Goal: Task Accomplishment & Management: Manage account settings

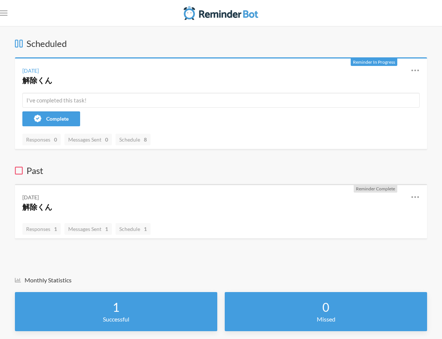
click at [0, 0] on span "Reminders" at bounding box center [0, 0] width 0 height 0
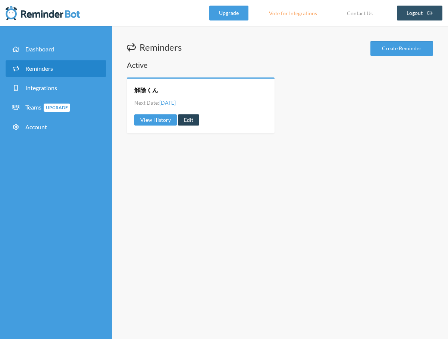
click at [194, 122] on link "Edit" at bounding box center [188, 120] width 21 height 11
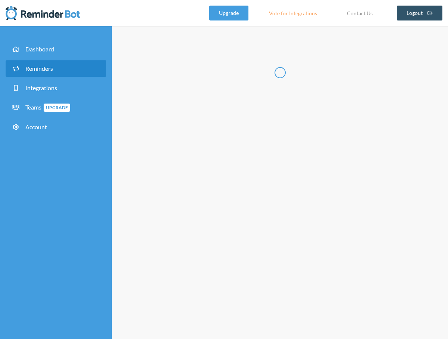
radio input "false"
radio input "true"
type input "解除くん"
select select "09:00:00"
select select "spaces/AAQAdQxCQy8"
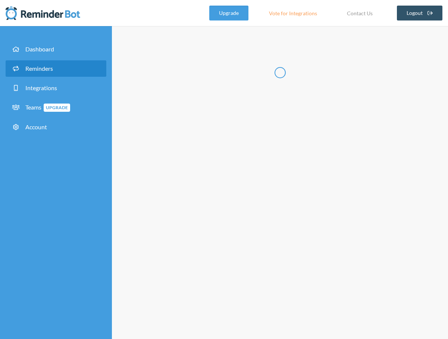
select select "10:00:00"
select select "spaces/AAQAdQxCQy8"
select select "12:00:00"
select select "spaces/AAQAdQxCQy8"
select select "13:00:00"
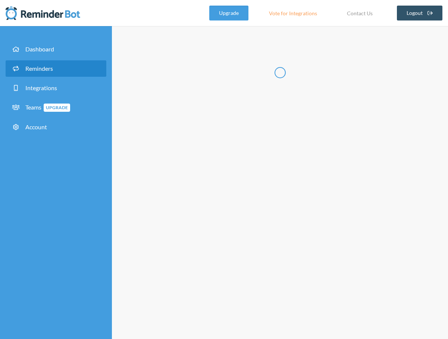
select select "15:00:00"
select select "spaces/AAQAdQxCQy8"
select select "16:00:00"
select select "spaces/AAQAdQxCQy8"
select select "17:00:00"
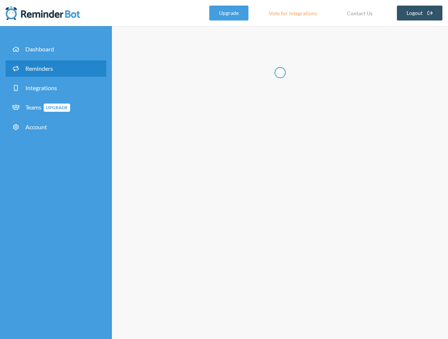
select select "spaces/AAQAdQxCQy8"
select select "18:00:00"
select select "spaces/AAQAdQxCQy8"
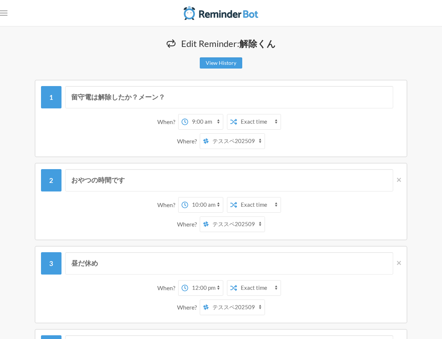
click at [265, 232] on select "横山克久 テススペ20250716 テススペ202509 マイスペース" at bounding box center [237, 224] width 56 height 15
click at [265, 146] on select "横山克久 テススペ20250716 テススペ202509 マイスペース" at bounding box center [237, 141] width 56 height 15
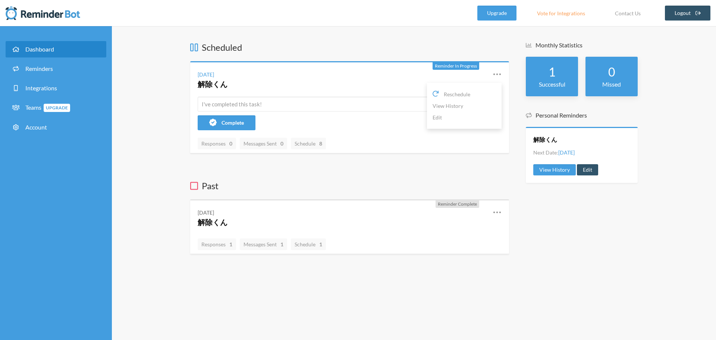
click at [500, 75] on icon at bounding box center [497, 74] width 9 height 9
click at [465, 115] on link "Edit" at bounding box center [464, 118] width 63 height 12
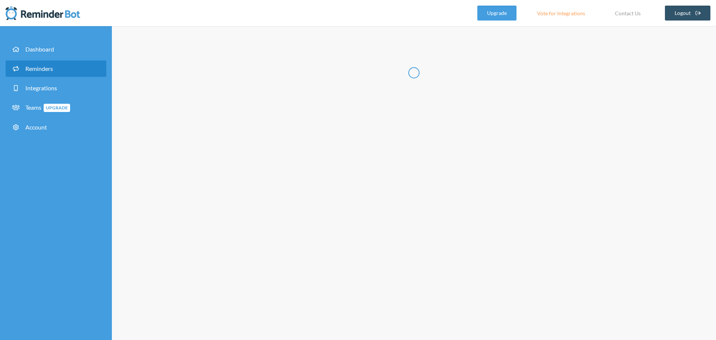
radio input "false"
radio input "true"
type input "解除くん"
select select "09:00:00"
select select "spaces/AAQAdQxCQy8"
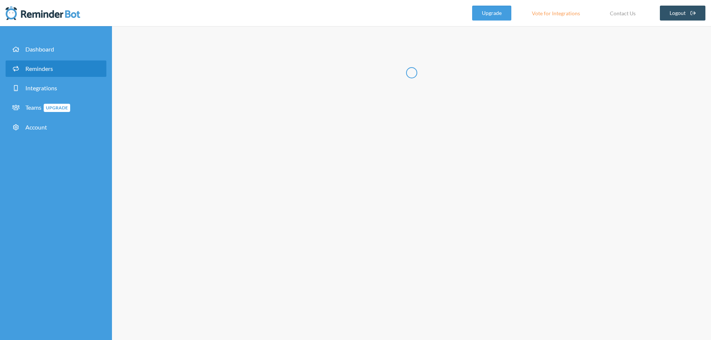
select select "10:00:00"
select select "spaces/AAQAdQxCQy8"
select select "12:00:00"
select select "spaces/AAQAdQxCQy8"
select select "13:00:00"
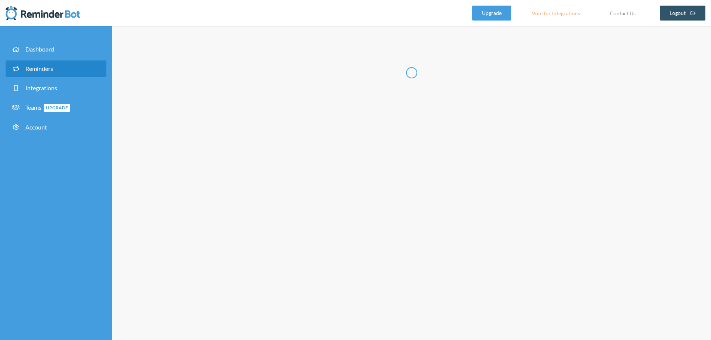
select select "15:00:00"
select select "spaces/AAQAdQxCQy8"
select select "16:00:00"
select select "spaces/AAQAdQxCQy8"
select select "17:00:00"
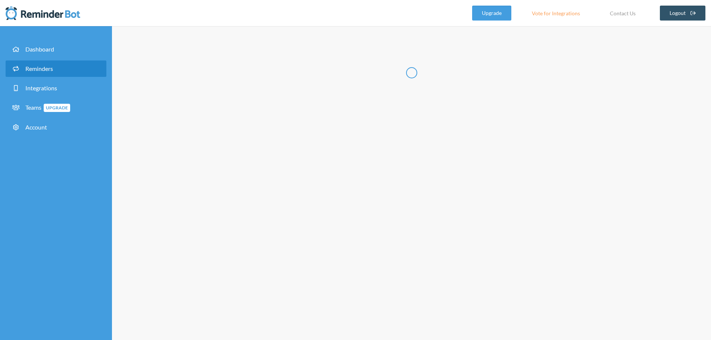
select select "spaces/AAQAdQxCQy8"
select select "18:00:00"
select select "spaces/AAQAdQxCQy8"
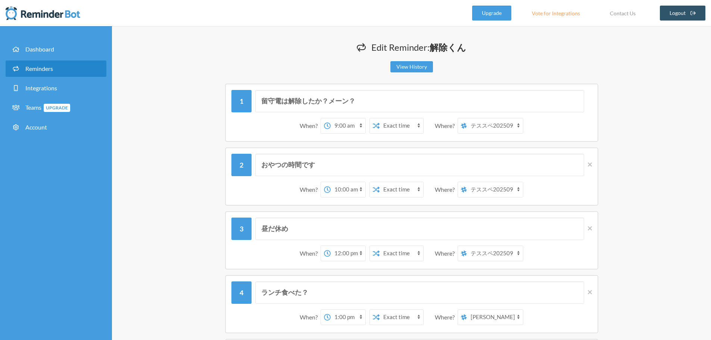
click at [488, 130] on select "[PERSON_NAME] テススペ202509 マイスペース" at bounding box center [495, 125] width 56 height 15
click at [632, 149] on div "おやつの時間です When? 12:00 am 12:15 am 12:30 am 12:45 am 1:00 am 1:15 am 1:30 am 1:45…" at bounding box center [412, 176] width 448 height 58
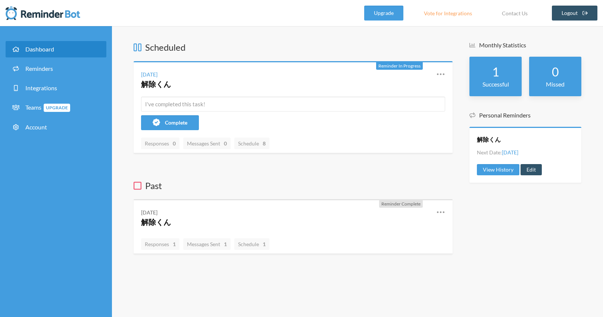
drag, startPoint x: 528, startPoint y: 246, endPoint x: 530, endPoint y: 241, distance: 5.2
click at [529, 243] on div "Monthly Statistics 1 Successful 0 Missed Personal Reminders 解除くん Next Date: [DA…" at bounding box center [525, 160] width 112 height 239
click at [573, 262] on div "Monthly Statistics 1 Successful 0 Missed Personal Reminders 解除くん Next Date: [DA…" at bounding box center [525, 160] width 112 height 239
click at [535, 257] on div "Monthly Statistics 1 Successful 0 Missed Personal Reminders 解除くん Next Date: [DA…" at bounding box center [525, 160] width 112 height 239
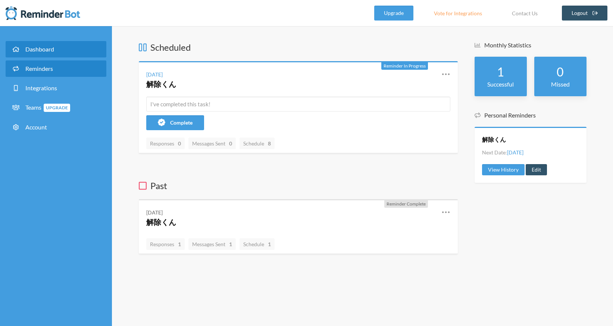
click at [48, 68] on span "Reminders" at bounding box center [39, 68] width 28 height 7
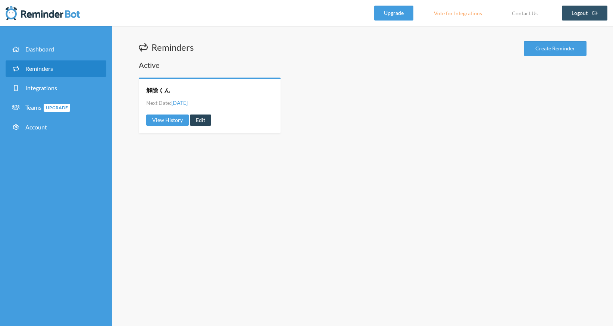
click at [201, 122] on link "Edit" at bounding box center [200, 120] width 21 height 11
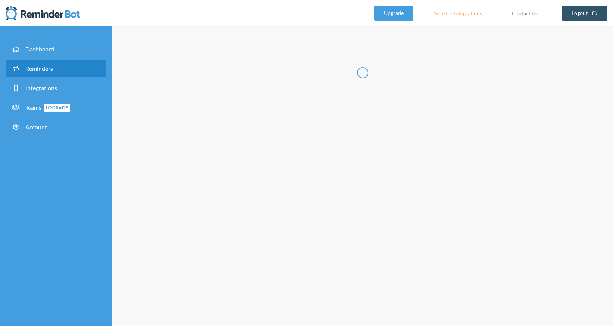
radio input "false"
radio input "true"
type input "解除くん"
select select "09:00:00"
select select "10:00:00"
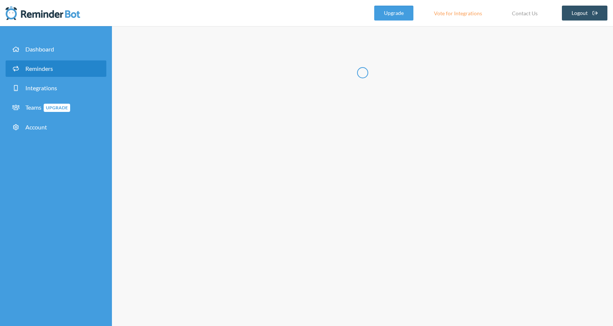
select select "12:00:00"
select select "13:00:00"
select select "15:00:00"
select select "16:00:00"
select select "17:00:00"
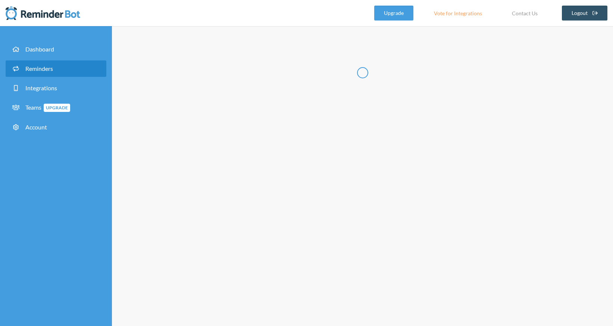
select select "18:00:00"
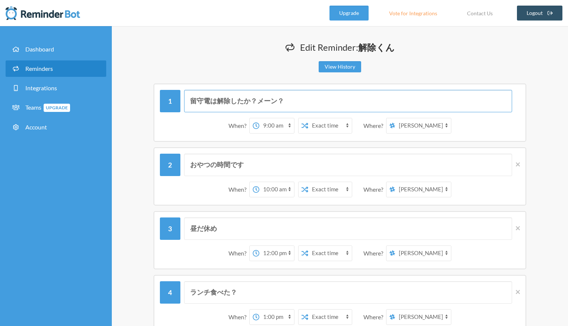
drag, startPoint x: 290, startPoint y: 100, endPoint x: 148, endPoint y: 88, distance: 141.9
click at [148, 88] on div "留守電は解除したか？メーン？ When? 12:00 am 12:15 am 12:30 am 12:45 am 1:00 am 1:15 am 1:30 a…" at bounding box center [340, 113] width 427 height 58
click at [373, 105] on input "留守電は解除したか？メーン？" at bounding box center [348, 101] width 329 height 22
drag, startPoint x: 217, startPoint y: 102, endPoint x: 211, endPoint y: 102, distance: 6.0
click at [211, 102] on input "留守電は解除したか？メーン？" at bounding box center [348, 101] width 329 height 22
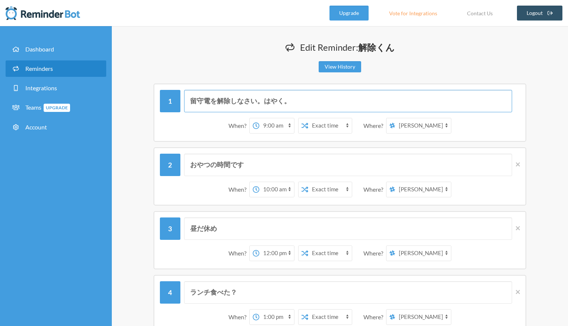
click at [192, 103] on input "留守電を解除しなさい。はやく。" at bounding box center [348, 101] width 329 height 22
type input "何をしている。はやく留守電を解除しなさい。"
click at [541, 173] on div "おやつの時間です When? 12:00 am 12:15 am 12:30 am 12:45 am 1:00 am 1:15 am 1:30 am 1:45…" at bounding box center [340, 176] width 427 height 58
click at [340, 164] on input "おやつの時間です" at bounding box center [348, 165] width 329 height 22
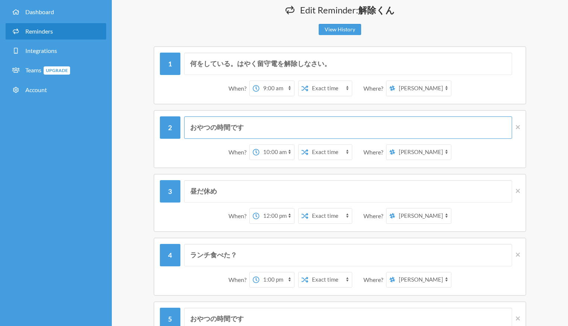
scroll to position [112, 0]
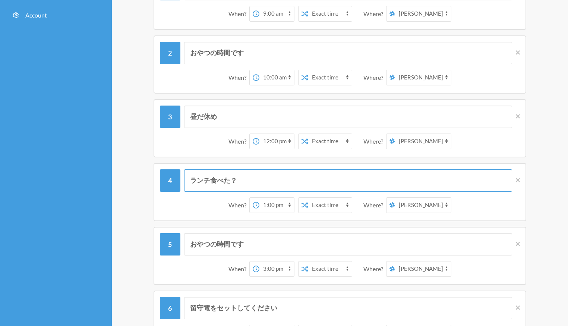
drag, startPoint x: 211, startPoint y: 182, endPoint x: 153, endPoint y: 182, distance: 57.4
click at [153, 182] on div "ランチ食べた？ When? 12:00 am 12:15 am 12:30 am 12:45 am 1:00 am 1:15 am 1:30 am 1:45 …" at bounding box center [340, 192] width 427 height 58
type input "ごはん食べた？"
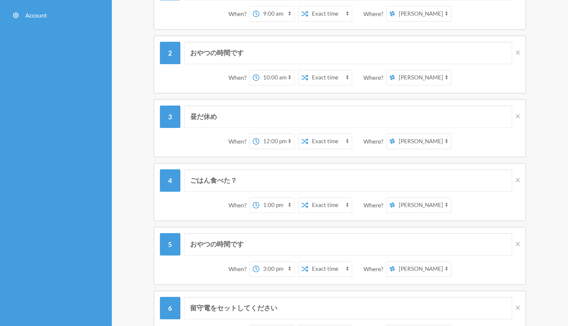
click at [539, 213] on div "ごはん食べた？ When? 12:00 am 12:15 am 12:30 am 12:45 am 1:00 am 1:15 am 1:30 am 1:45 …" at bounding box center [340, 192] width 427 height 58
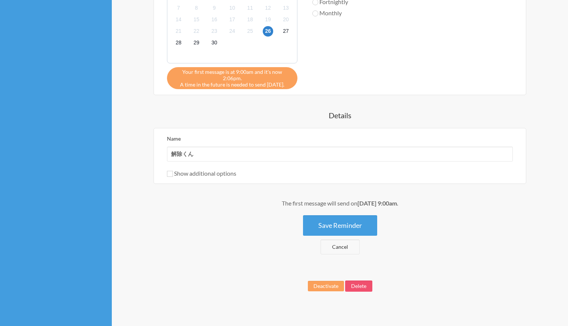
scroll to position [761, 0]
click at [368, 221] on button "Save Reminder" at bounding box center [340, 225] width 74 height 21
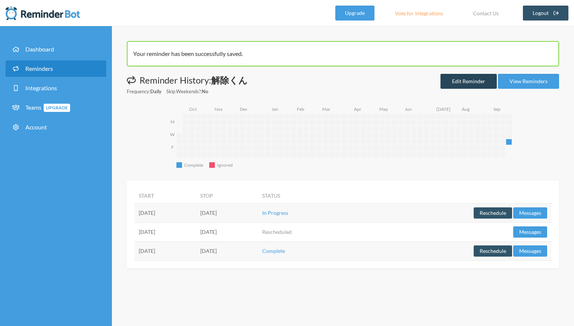
click at [464, 85] on link "Edit Reminder" at bounding box center [468, 81] width 56 height 15
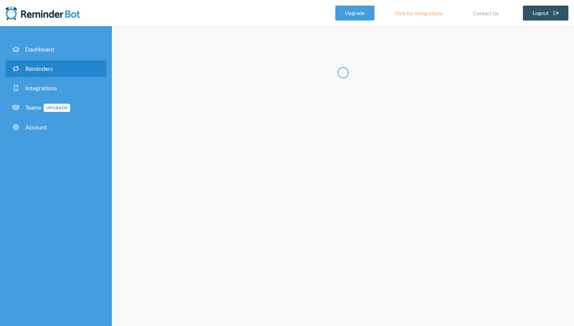
radio input "false"
radio input "true"
type input "解除くん"
select select "09:00:00"
select select "10:00:00"
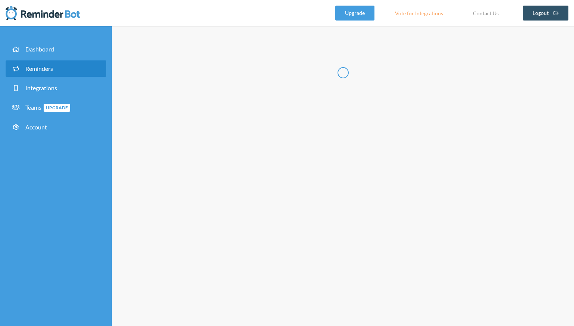
select select "12:00:00"
select select "13:00:00"
select select "15:00:00"
select select "16:00:00"
select select "17:00:00"
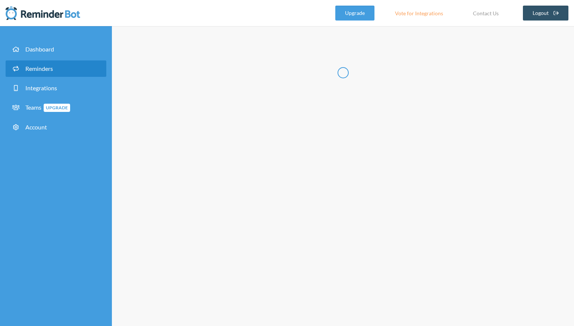
select select "18:00:00"
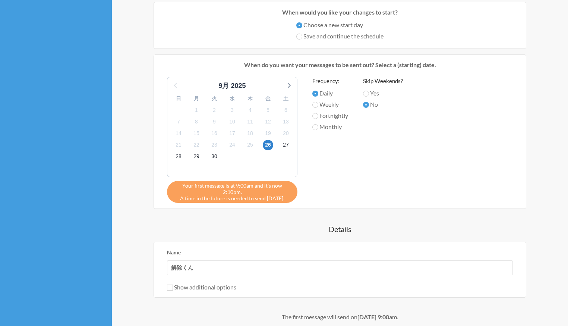
scroll to position [634, 0]
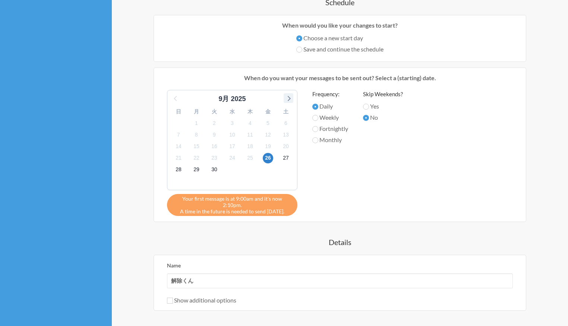
click at [291, 100] on icon at bounding box center [289, 98] width 10 height 10
click at [270, 146] on span "17" at bounding box center [268, 146] width 10 height 10
click at [247, 126] on span "2" at bounding box center [250, 123] width 10 height 10
click at [226, 123] on div "1" at bounding box center [232, 123] width 18 height 12
click at [289, 97] on icon at bounding box center [289, 98] width 10 height 10
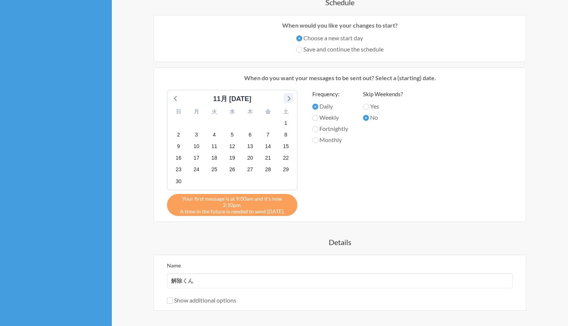
click at [289, 97] on icon at bounding box center [289, 98] width 10 height 10
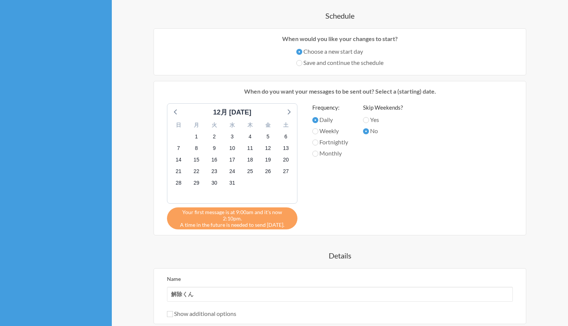
scroll to position [612, 0]
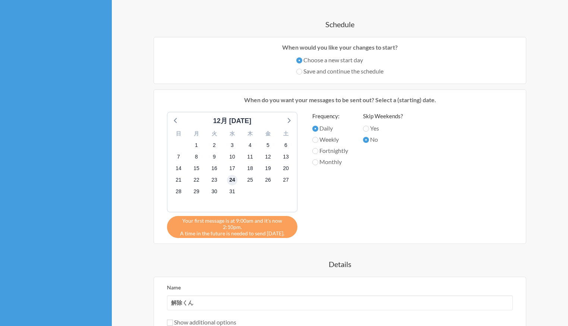
click at [233, 181] on span "24" at bounding box center [232, 180] width 10 height 10
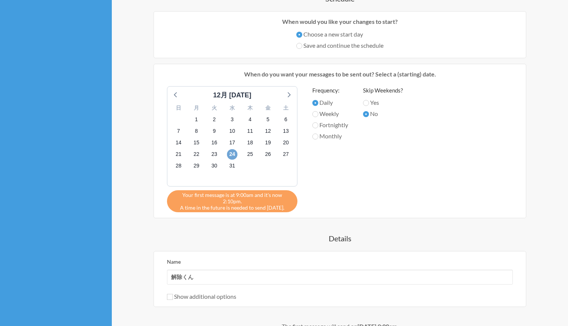
scroll to position [634, 0]
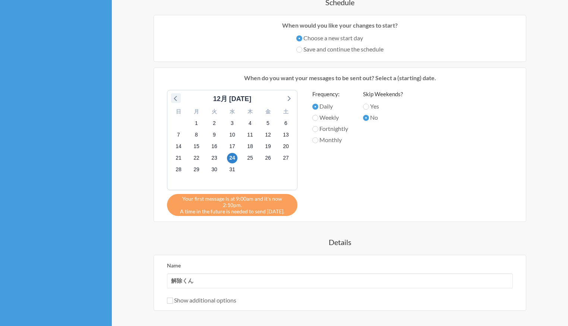
click at [177, 103] on icon at bounding box center [176, 98] width 10 height 10
click at [195, 149] on span "15" at bounding box center [196, 146] width 10 height 10
click at [194, 162] on span "22" at bounding box center [196, 158] width 10 height 10
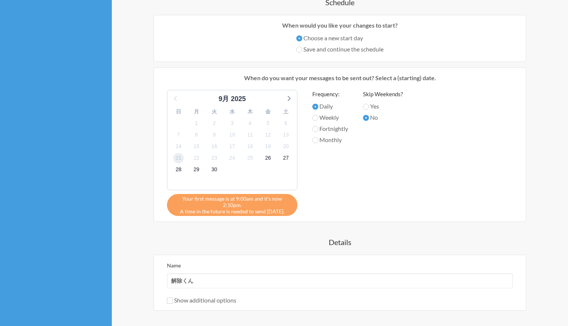
click at [180, 160] on span "21" at bounding box center [178, 158] width 10 height 10
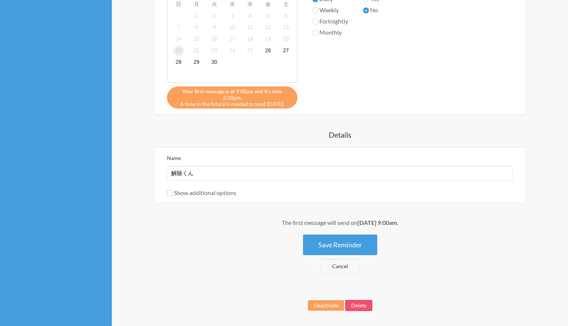
scroll to position [724, 0]
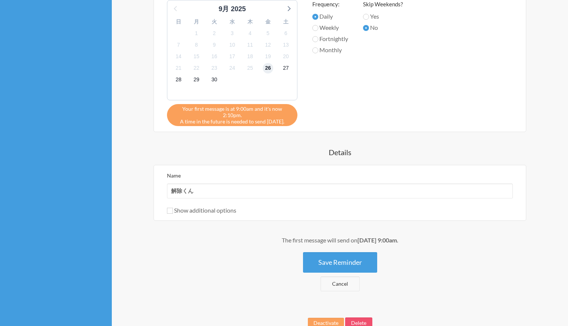
click at [270, 70] on span "26" at bounding box center [268, 68] width 10 height 10
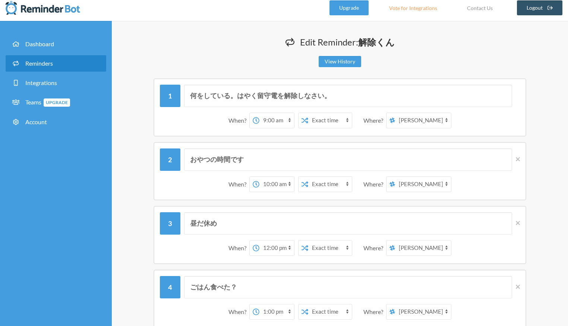
scroll to position [0, 0]
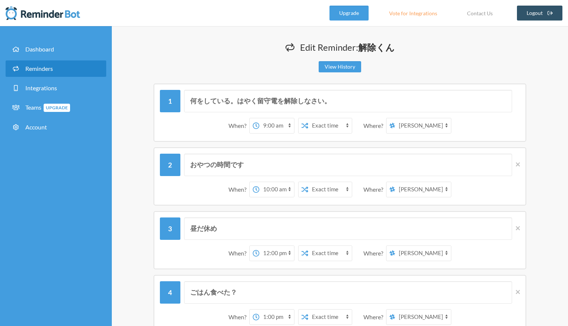
click at [435, 129] on select "[PERSON_NAME] テススペ202509 マイスペース" at bounding box center [423, 125] width 56 height 15
select select "spaces/AAQAdQxCQy8"
click at [396, 118] on select "[PERSON_NAME] テススペ202509 マイスペース" at bounding box center [423, 125] width 56 height 15
click at [427, 192] on select "[PERSON_NAME] テススペ202509 マイスペース" at bounding box center [423, 189] width 56 height 15
select select "spaces/AAQAdQxCQy8"
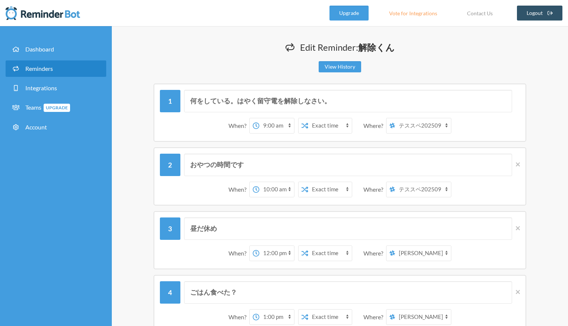
click at [396, 182] on select "[PERSON_NAME] テススペ202509 マイスペース" at bounding box center [423, 189] width 56 height 15
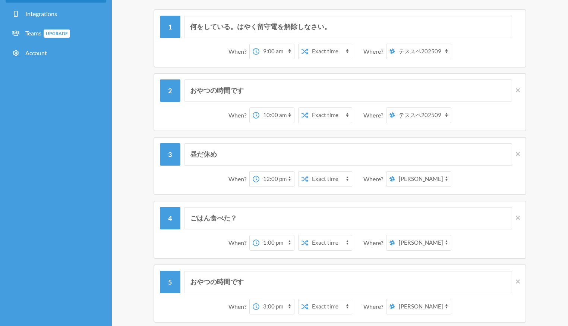
scroll to position [75, 0]
click at [426, 180] on select "[PERSON_NAME] テススペ202509 マイスペース" at bounding box center [423, 178] width 56 height 15
select select "spaces/AAQAdQxCQy8"
click at [396, 171] on select "[PERSON_NAME] テススペ202509 マイスペース" at bounding box center [423, 178] width 56 height 15
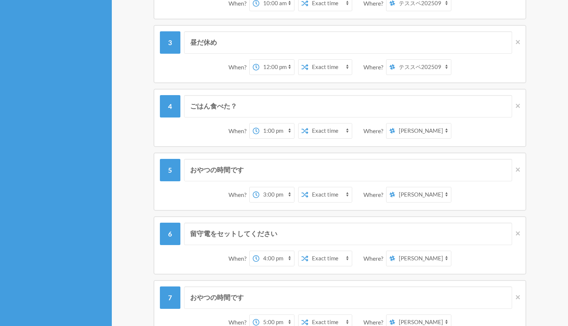
scroll to position [186, 0]
click at [428, 135] on select "[PERSON_NAME] テススペ202509 マイスペース" at bounding box center [423, 130] width 56 height 15
select select "spaces/AAQAdQxCQy8"
click at [396, 123] on select "[PERSON_NAME] テススペ202509 マイスペース" at bounding box center [423, 130] width 56 height 15
click at [429, 189] on select "[PERSON_NAME] テススペ202509 マイスペース" at bounding box center [423, 194] width 56 height 15
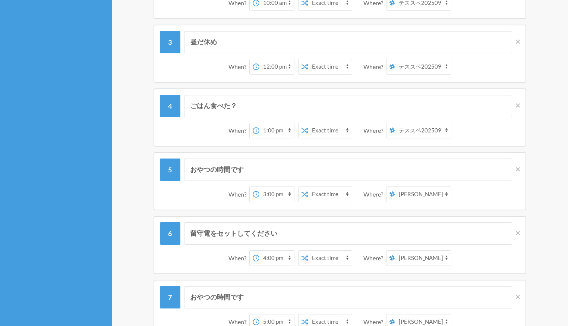
select select "spaces/AAQAdQxCQy8"
click at [396, 187] on select "[PERSON_NAME] テススペ202509 マイスペース" at bounding box center [423, 194] width 56 height 15
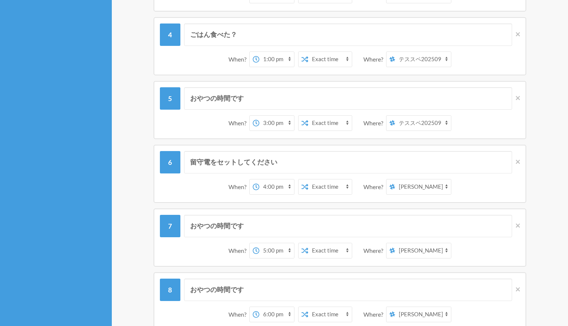
scroll to position [261, 0]
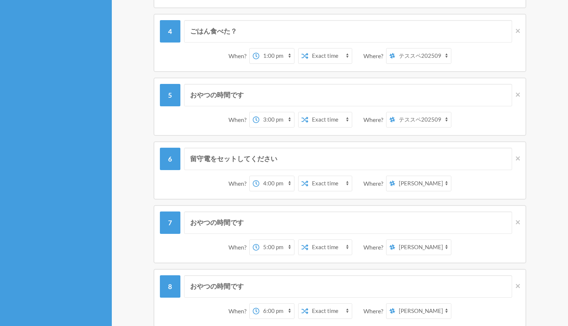
click at [417, 183] on select "[PERSON_NAME] テススペ202509 マイスペース" at bounding box center [423, 183] width 56 height 15
select select "spaces/AAQAdQxCQy8"
click at [396, 176] on select "[PERSON_NAME] テススペ202509 マイスペース" at bounding box center [423, 183] width 56 height 15
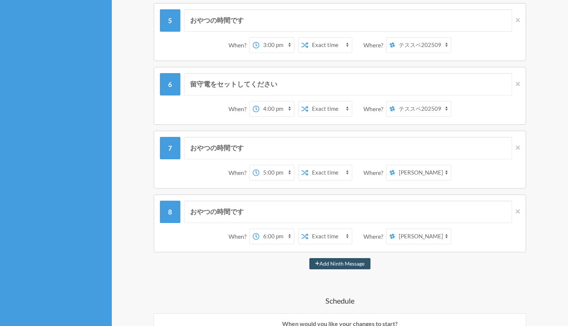
click at [423, 172] on select "[PERSON_NAME] テススペ202509 マイスペース" at bounding box center [423, 172] width 56 height 15
select select "spaces/AAQAdQxCQy8"
click at [396, 165] on select "[PERSON_NAME] テススペ202509 マイスペース" at bounding box center [423, 172] width 56 height 15
click at [423, 232] on select "[PERSON_NAME] テススペ202509 マイスペース" at bounding box center [423, 236] width 56 height 15
select select "spaces/AAQAdQxCQy8"
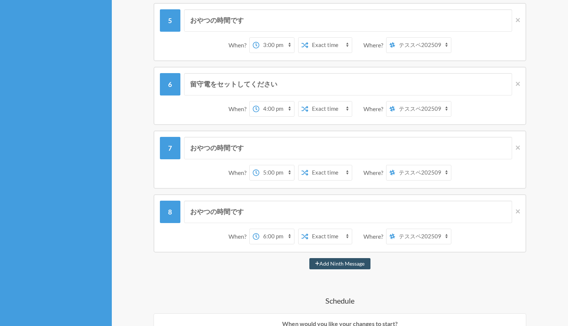
click at [396, 229] on select "[PERSON_NAME] テススペ202509 マイスペース" at bounding box center [423, 236] width 56 height 15
click at [549, 290] on div "何をしている。はやく留守電を解除しなさい。 When? 12:00 am 12:15 am 12:30 am 12:45 am 1:00 am 1:15 am…" at bounding box center [340, 214] width 427 height 932
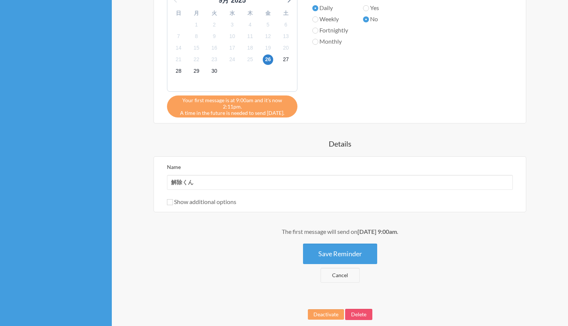
scroll to position [761, 0]
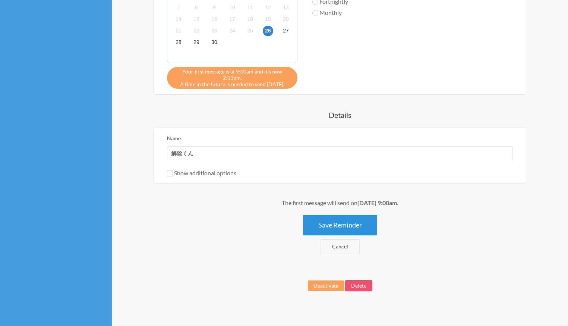
click at [345, 215] on button "Save Reminder" at bounding box center [340, 225] width 74 height 21
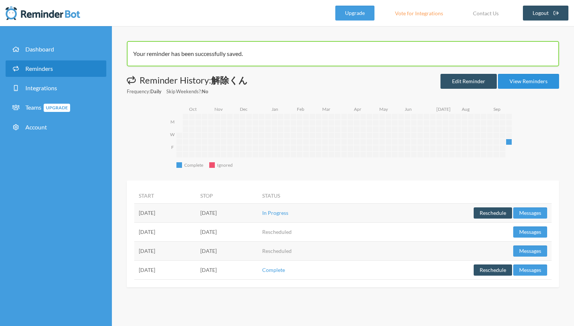
click at [526, 84] on link "View Reminders" at bounding box center [528, 81] width 61 height 15
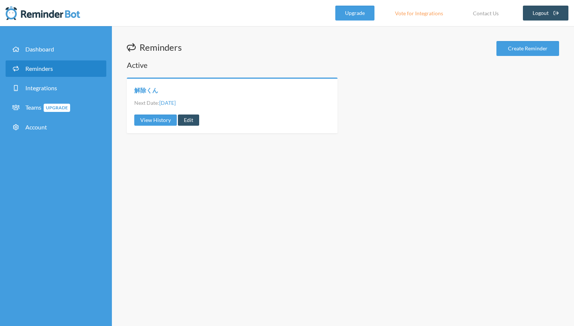
click at [146, 90] on link "解除くん" at bounding box center [146, 90] width 24 height 8
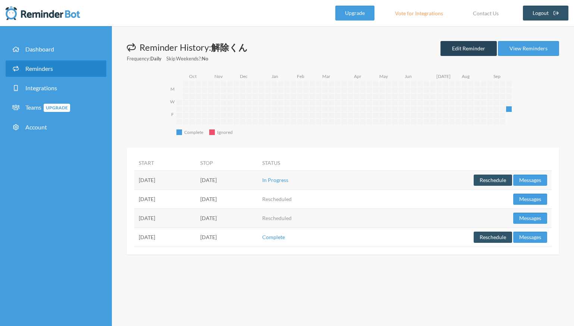
click at [451, 51] on link "Edit Reminder" at bounding box center [468, 48] width 56 height 15
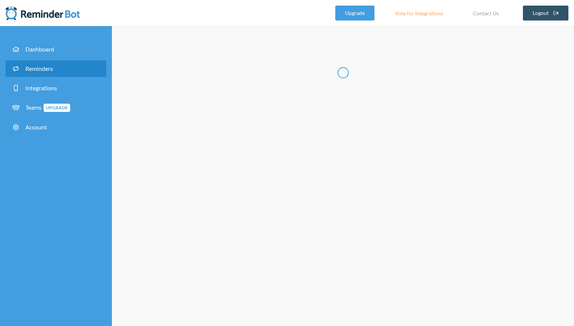
radio input "false"
radio input "true"
type input "解除くん"
select select "09:00:00"
select select "spaces/AAQAdQxCQy8"
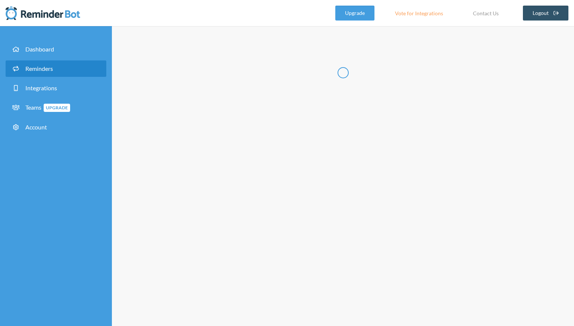
select select "10:00:00"
select select "spaces/AAQAdQxCQy8"
select select "12:00:00"
select select "spaces/AAQAdQxCQy8"
select select "13:00:00"
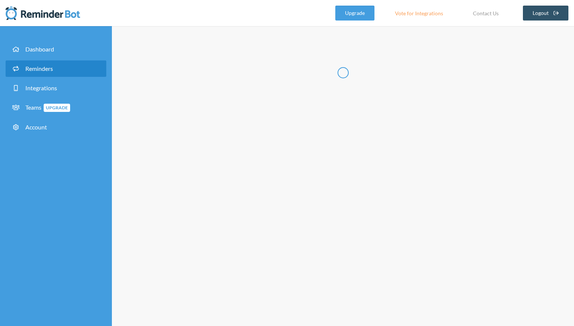
select select "spaces/AAQAdQxCQy8"
select select "15:00:00"
select select "spaces/AAQAdQxCQy8"
select select "16:00:00"
select select "spaces/AAQAdQxCQy8"
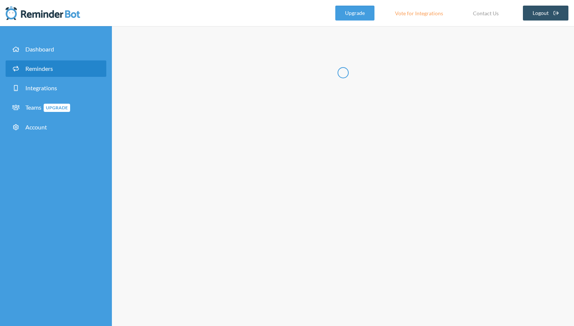
select select "17:00:00"
select select "spaces/AAQAdQxCQy8"
select select "18:00:00"
select select "spaces/AAQAdQxCQy8"
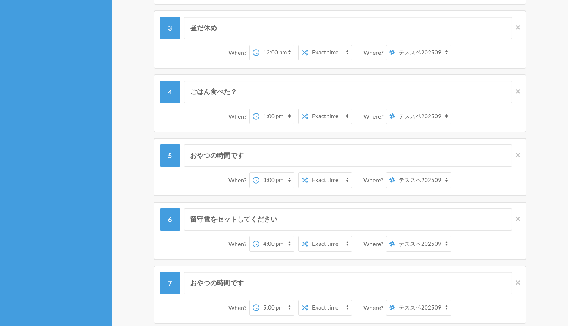
scroll to position [149, 0]
